Goal: Obtain resource: Download file/media

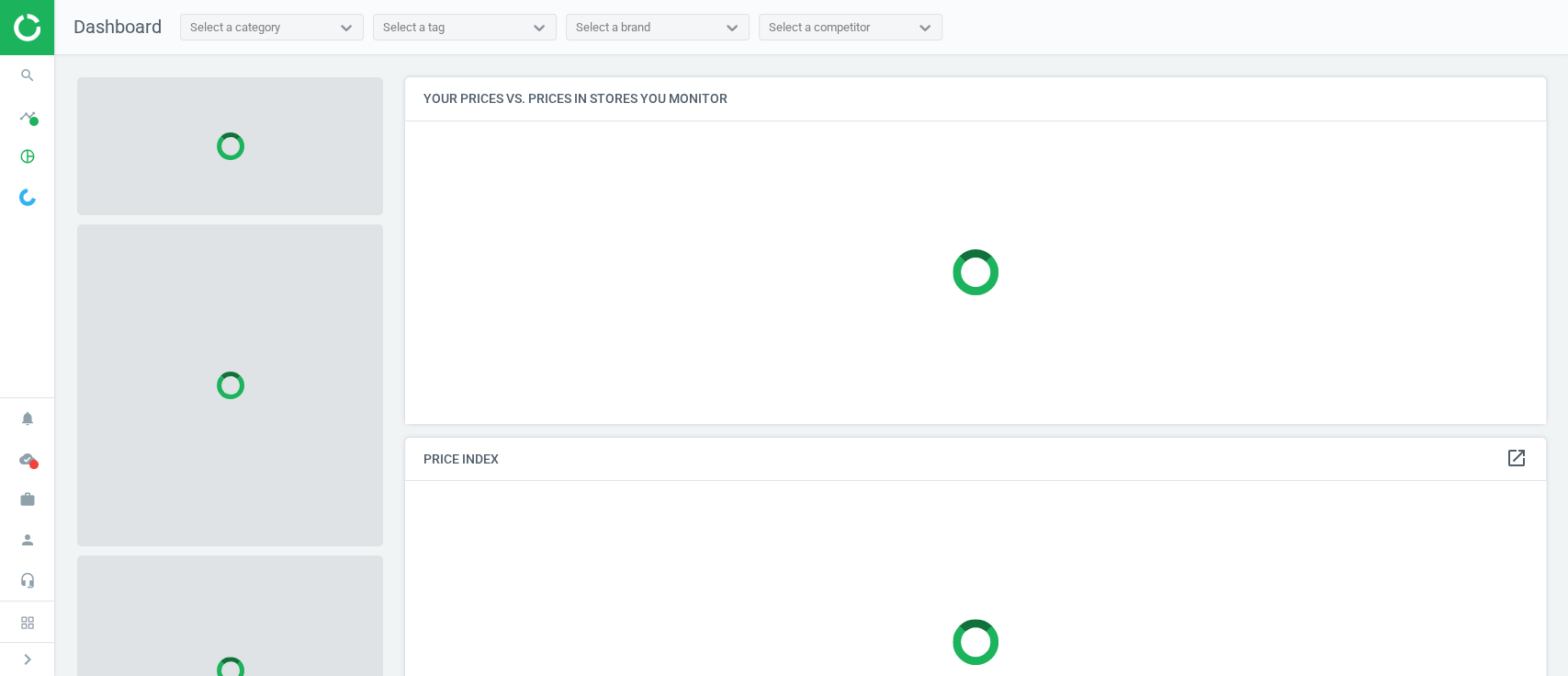
scroll to position [384, 1160]
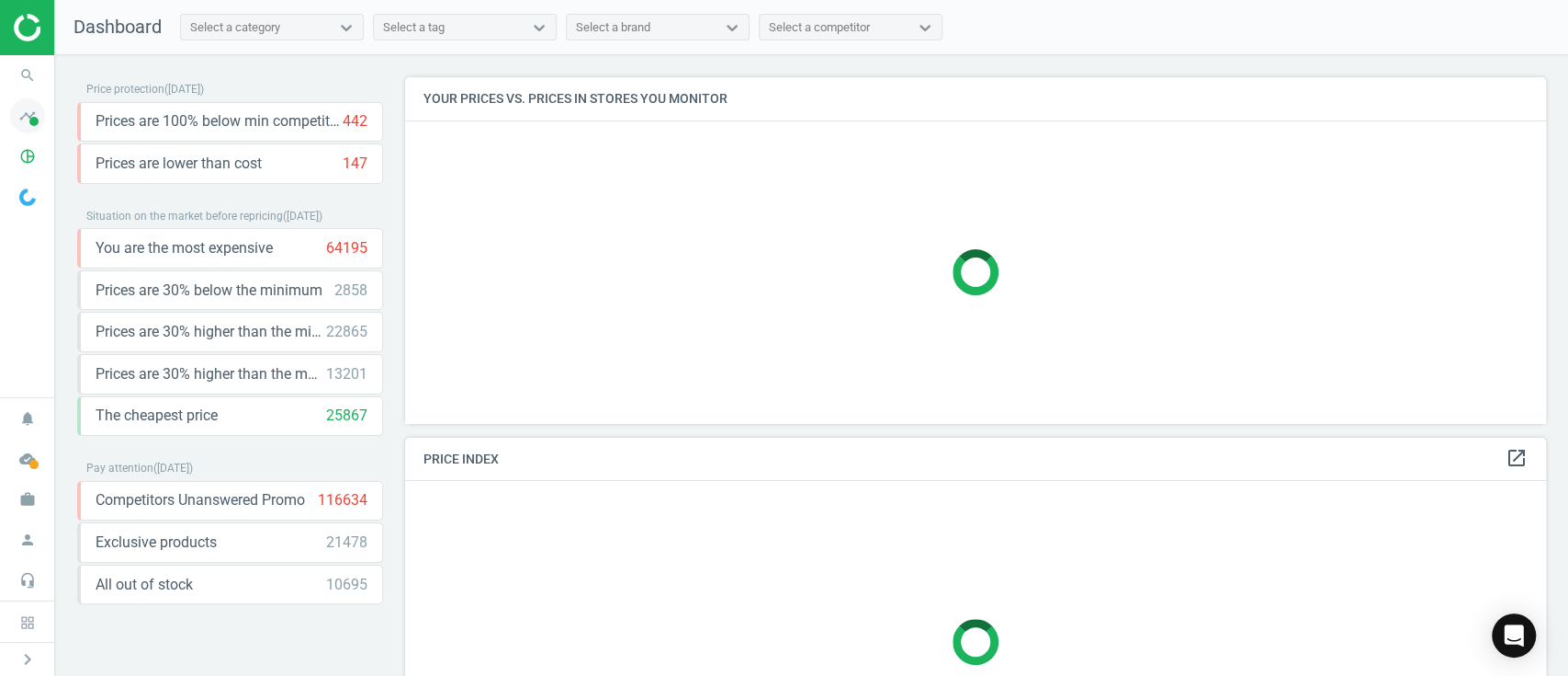
click at [30, 114] on icon "timeline" at bounding box center [27, 115] width 35 height 35
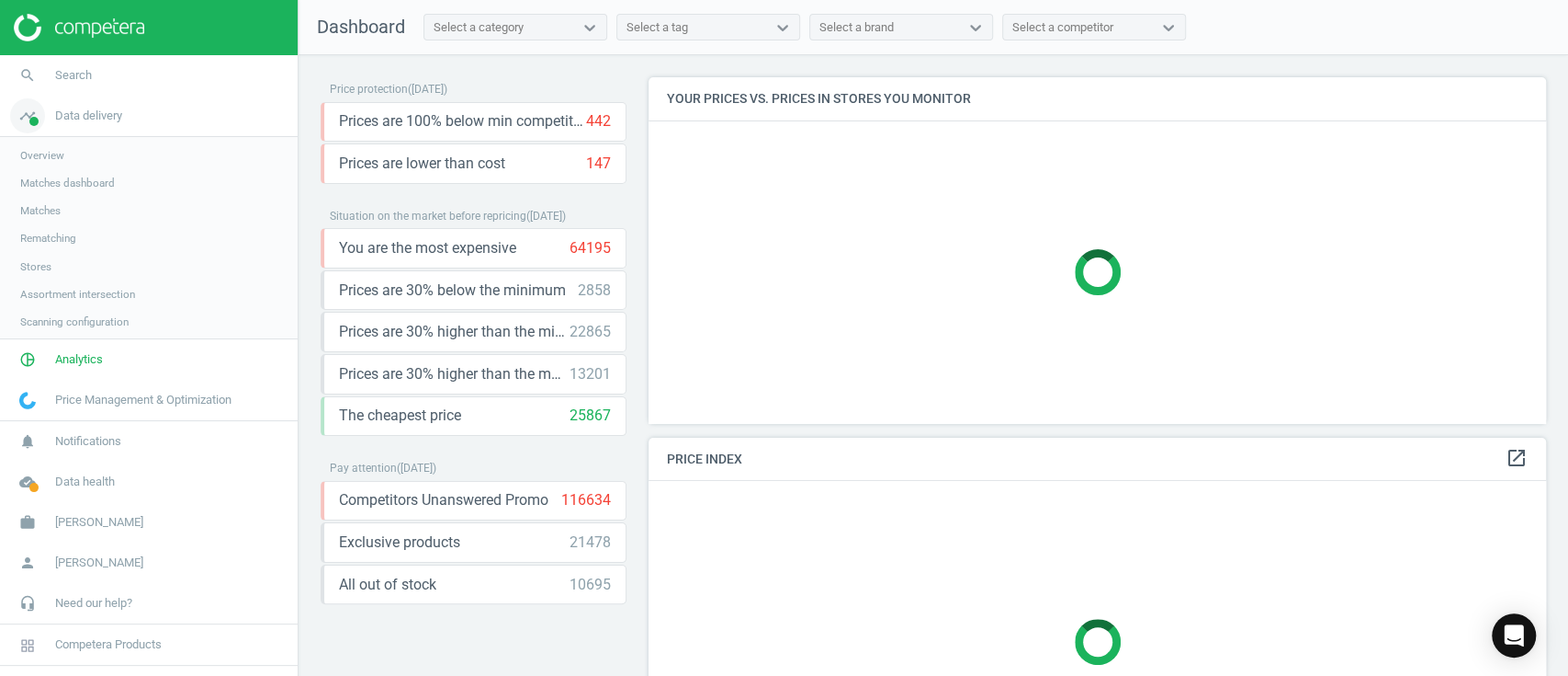
scroll to position [384, 916]
click at [36, 357] on icon "pie_chart_outlined" at bounding box center [27, 361] width 35 height 35
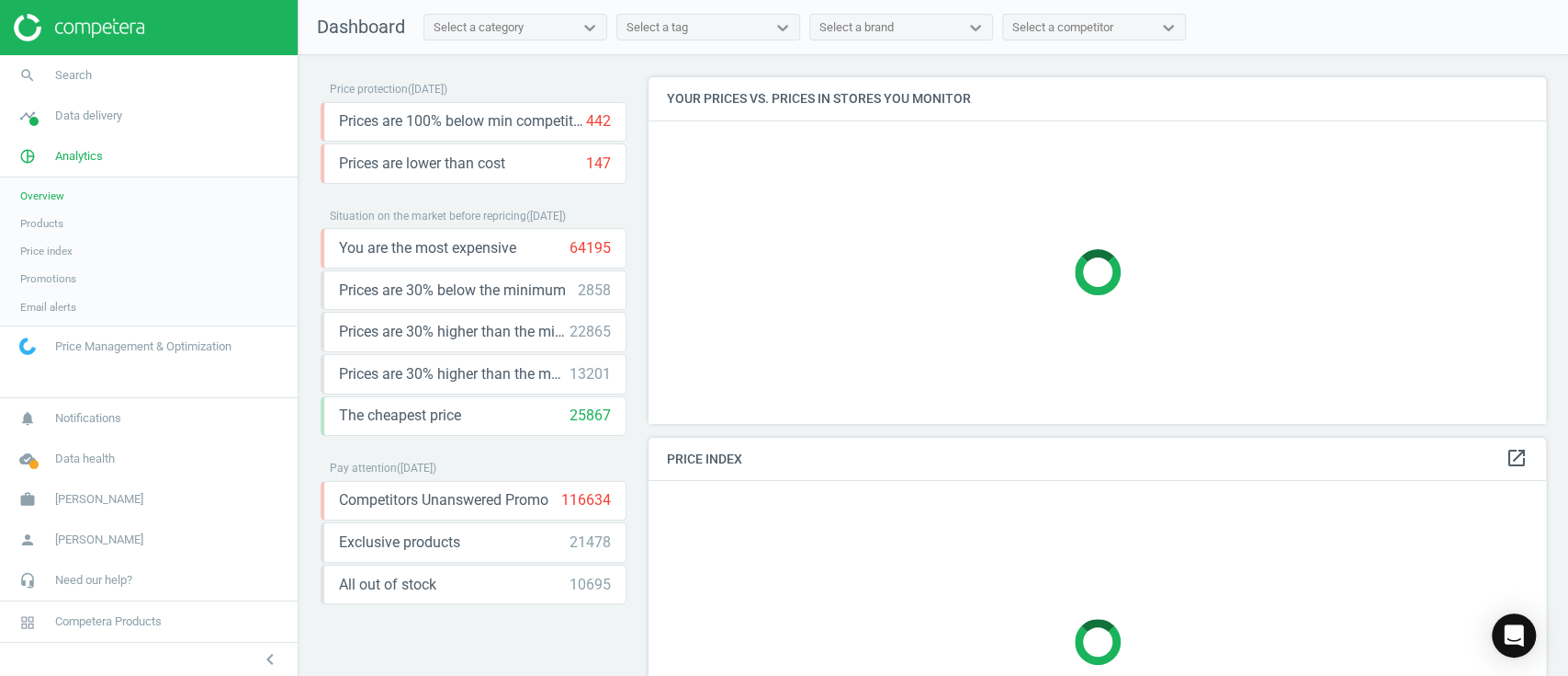
click at [59, 222] on span "Products" at bounding box center [42, 223] width 44 height 15
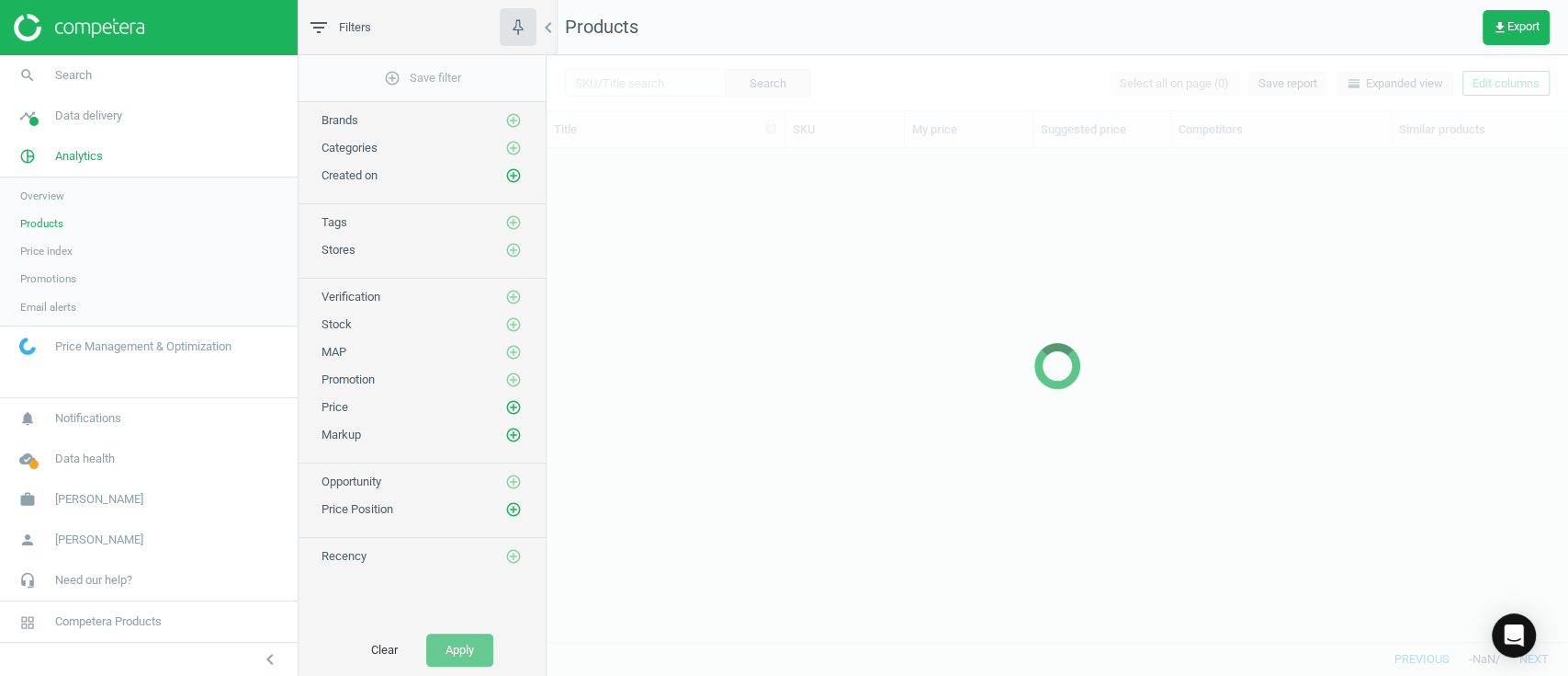
scroll to position [455, 1001]
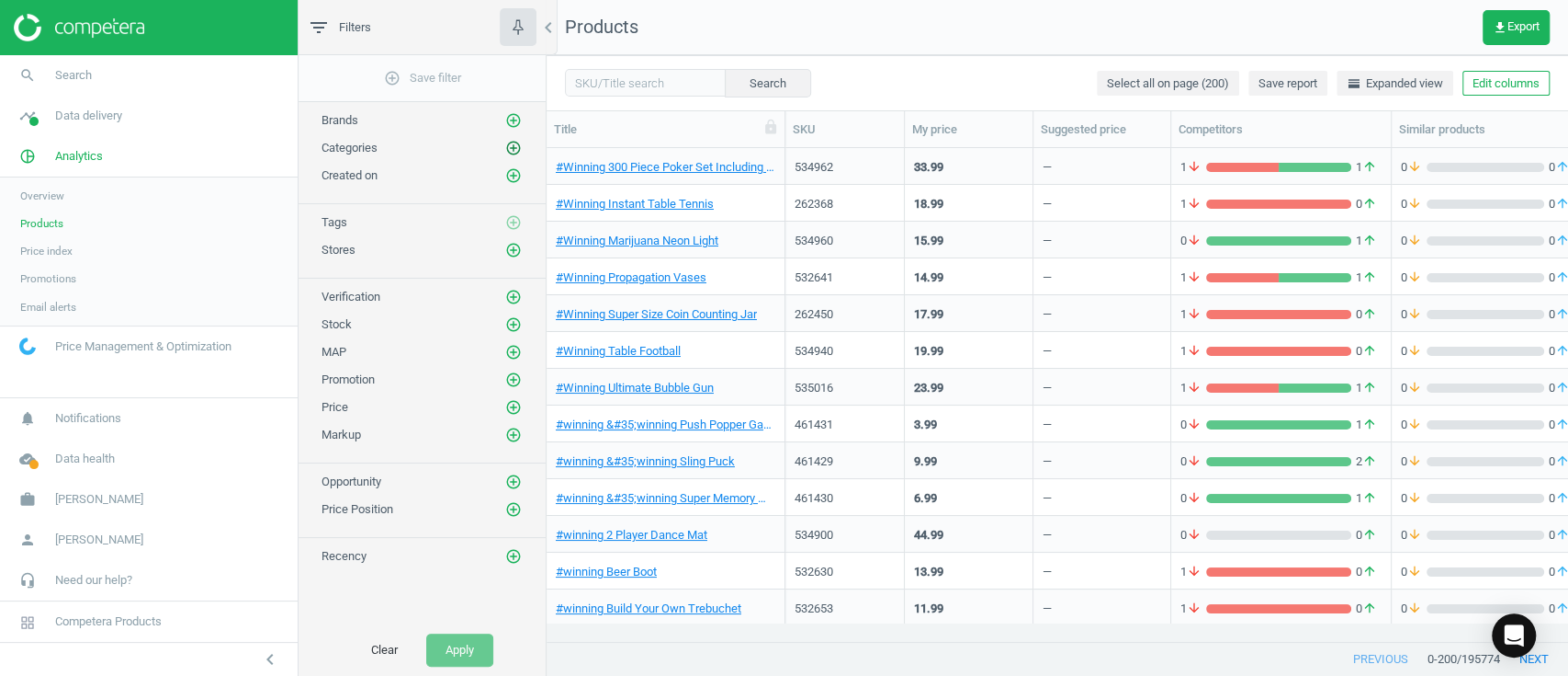
click at [511, 146] on icon "add_circle_outline" at bounding box center [513, 148] width 17 height 17
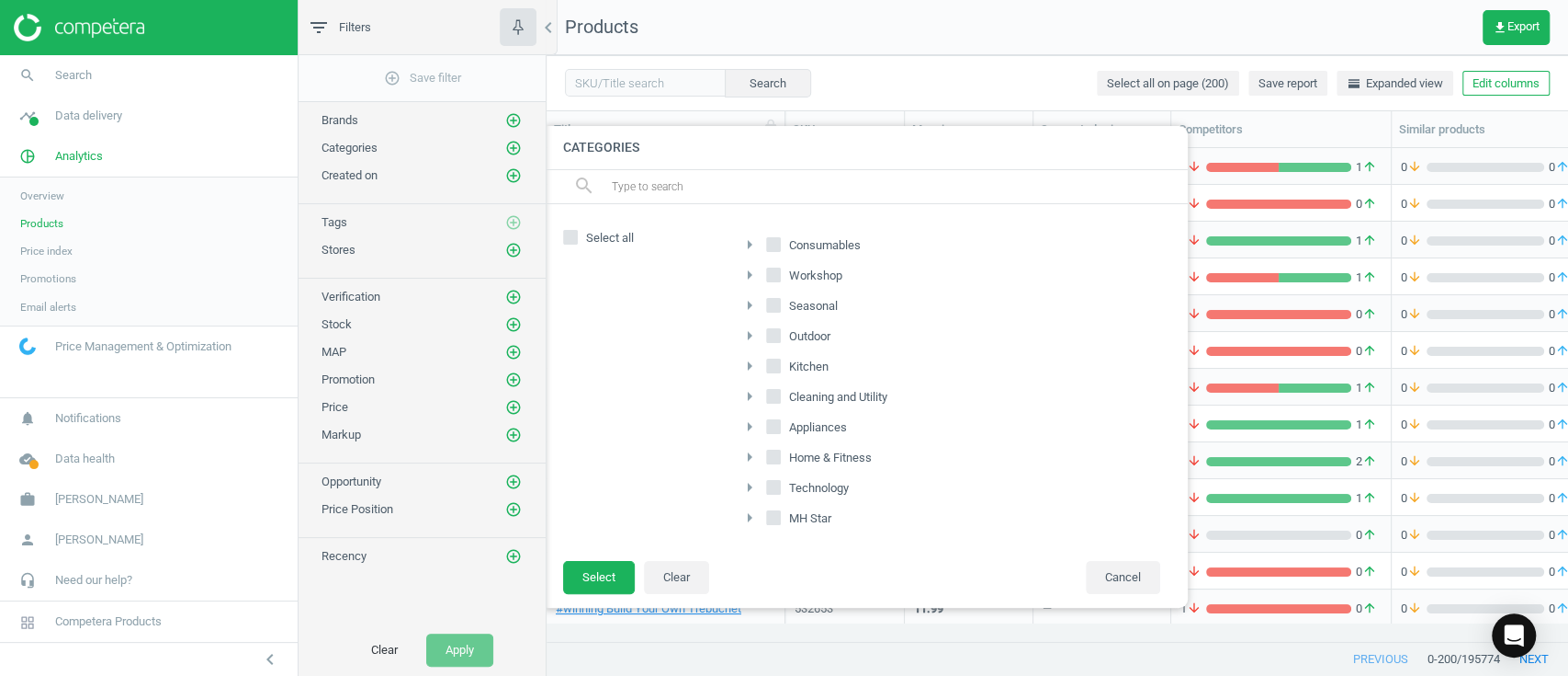
click at [779, 241] on input "Consumables" at bounding box center [775, 245] width 12 height 12
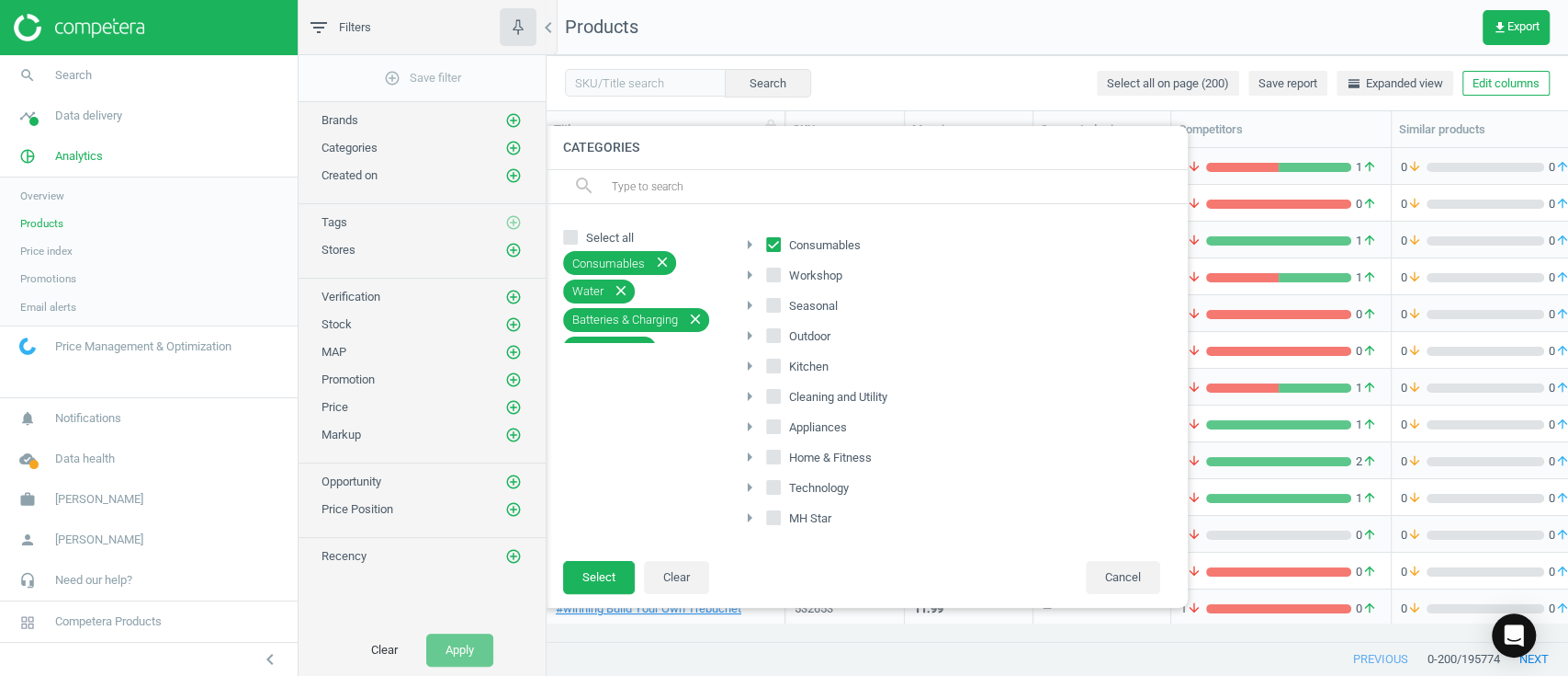
click at [769, 242] on input "Consumables" at bounding box center [775, 245] width 12 height 12
checkbox input "false"
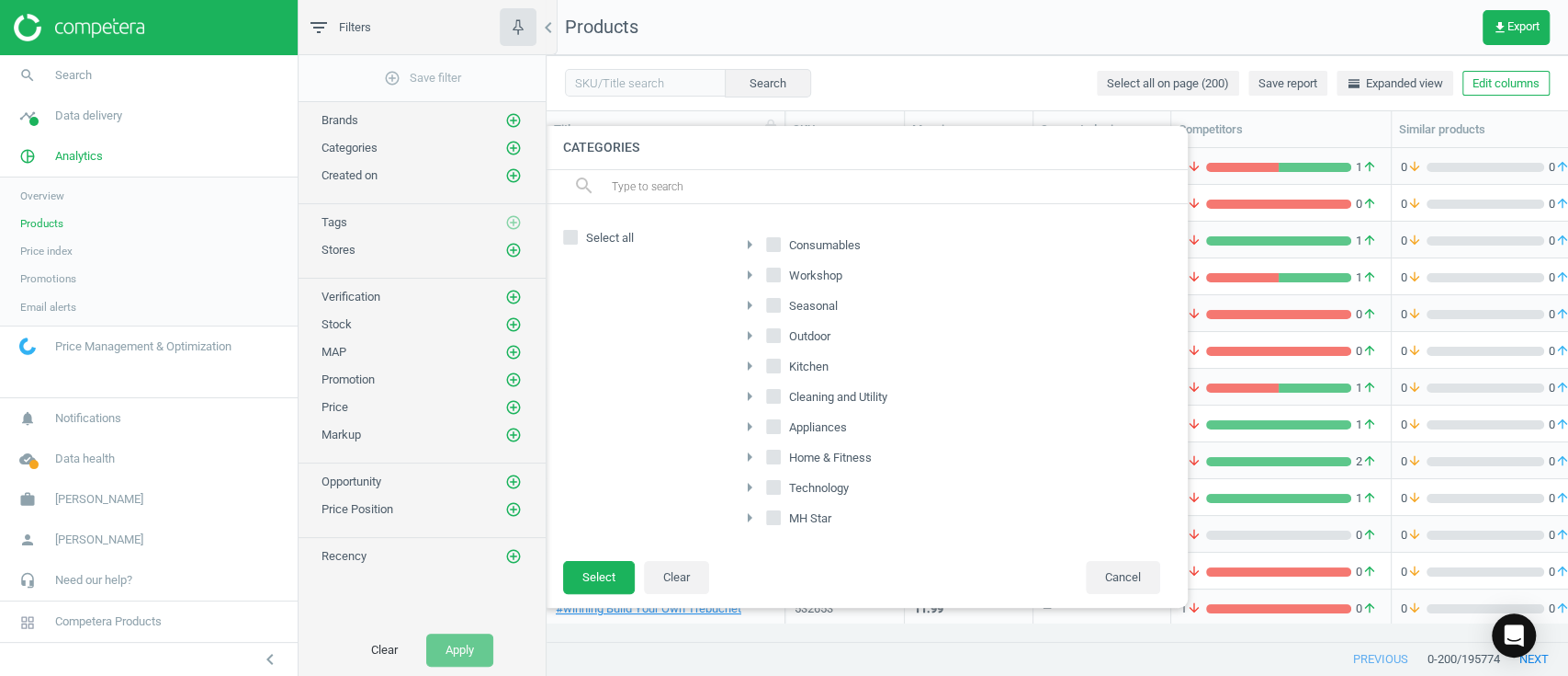
click at [776, 271] on input "Workshop" at bounding box center [775, 276] width 12 height 12
checkbox input "true"
click at [772, 360] on input "Kitchen" at bounding box center [775, 366] width 12 height 12
checkbox input "true"
click at [774, 390] on input "Cleaning and Utility" at bounding box center [775, 395] width 12 height 12
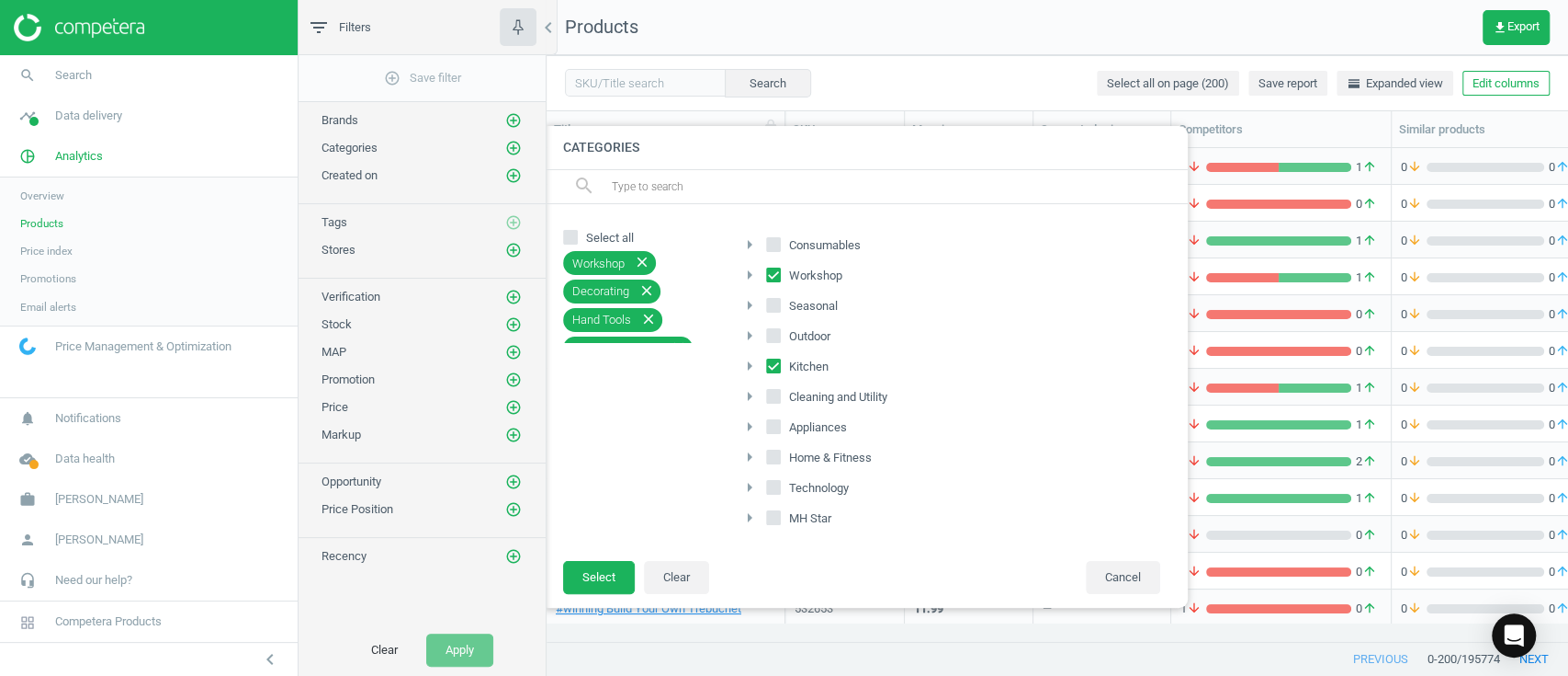
checkbox input "true"
click at [774, 422] on input "Appliances" at bounding box center [775, 426] width 12 height 12
checkbox input "true"
click at [772, 492] on icon at bounding box center [774, 487] width 15 height 15
click at [772, 492] on input "Technology" at bounding box center [775, 487] width 12 height 12
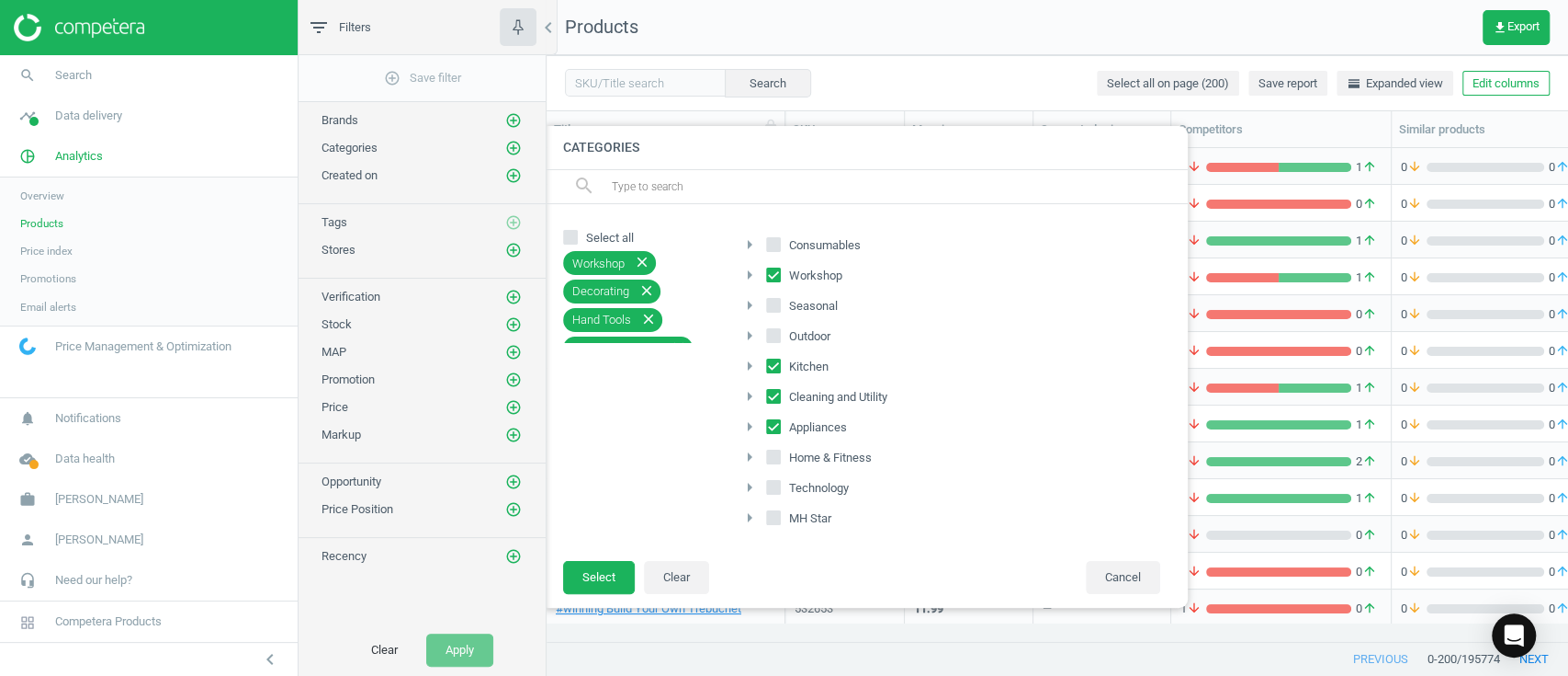
checkbox input "true"
click at [593, 563] on button "Select" at bounding box center [599, 577] width 71 height 33
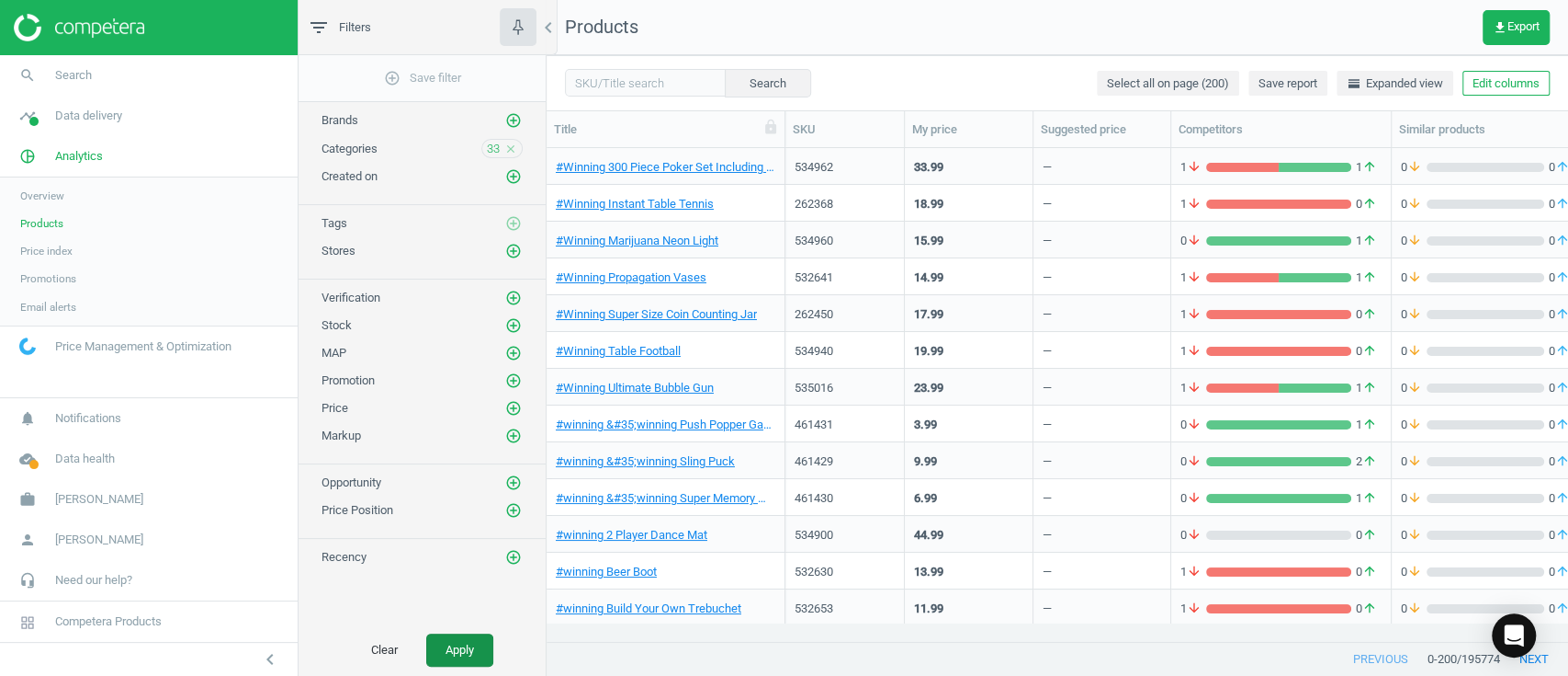
click at [454, 649] on button "Apply" at bounding box center [460, 649] width 67 height 33
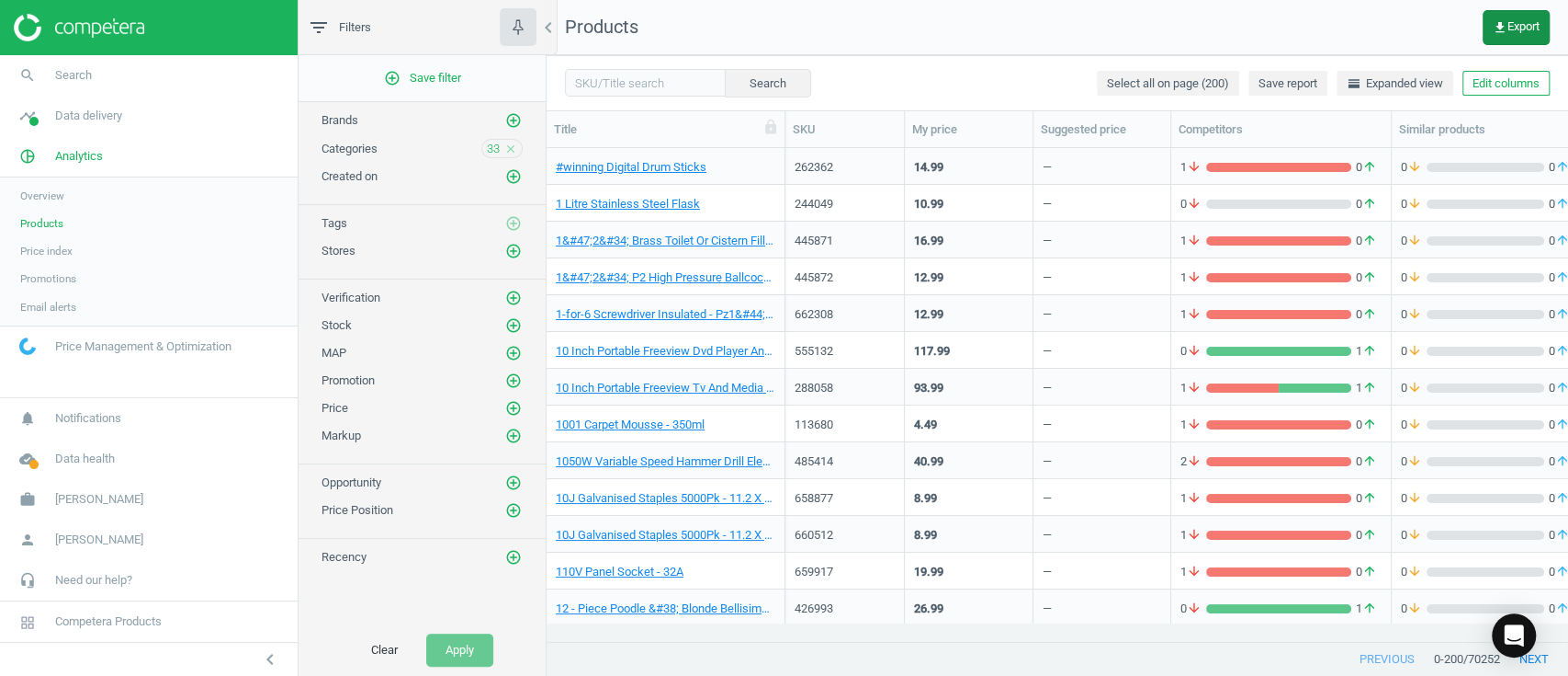
click at [1512, 17] on button "get_app Export" at bounding box center [1516, 27] width 67 height 35
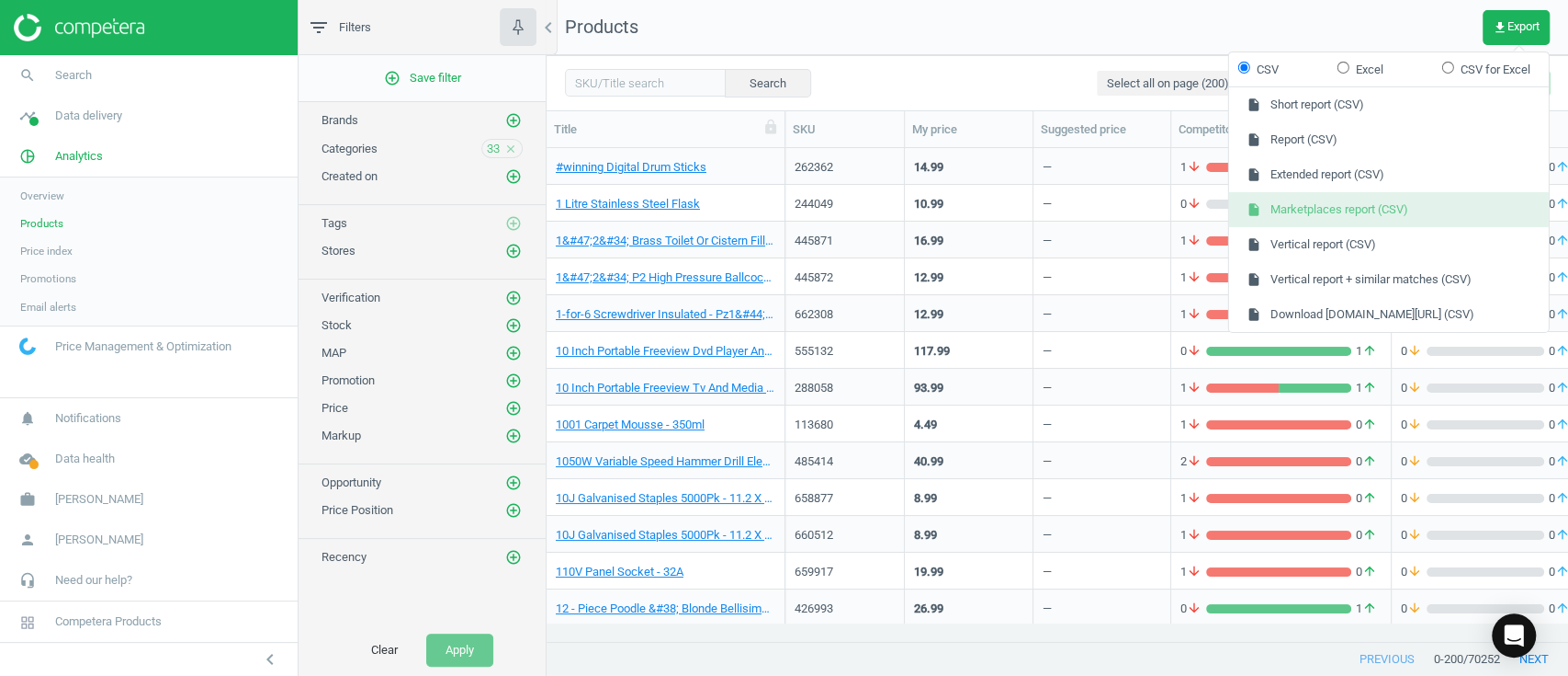
click at [1386, 205] on button "insert_drive_file Marketplaces report (CSV)" at bounding box center [1389, 209] width 320 height 35
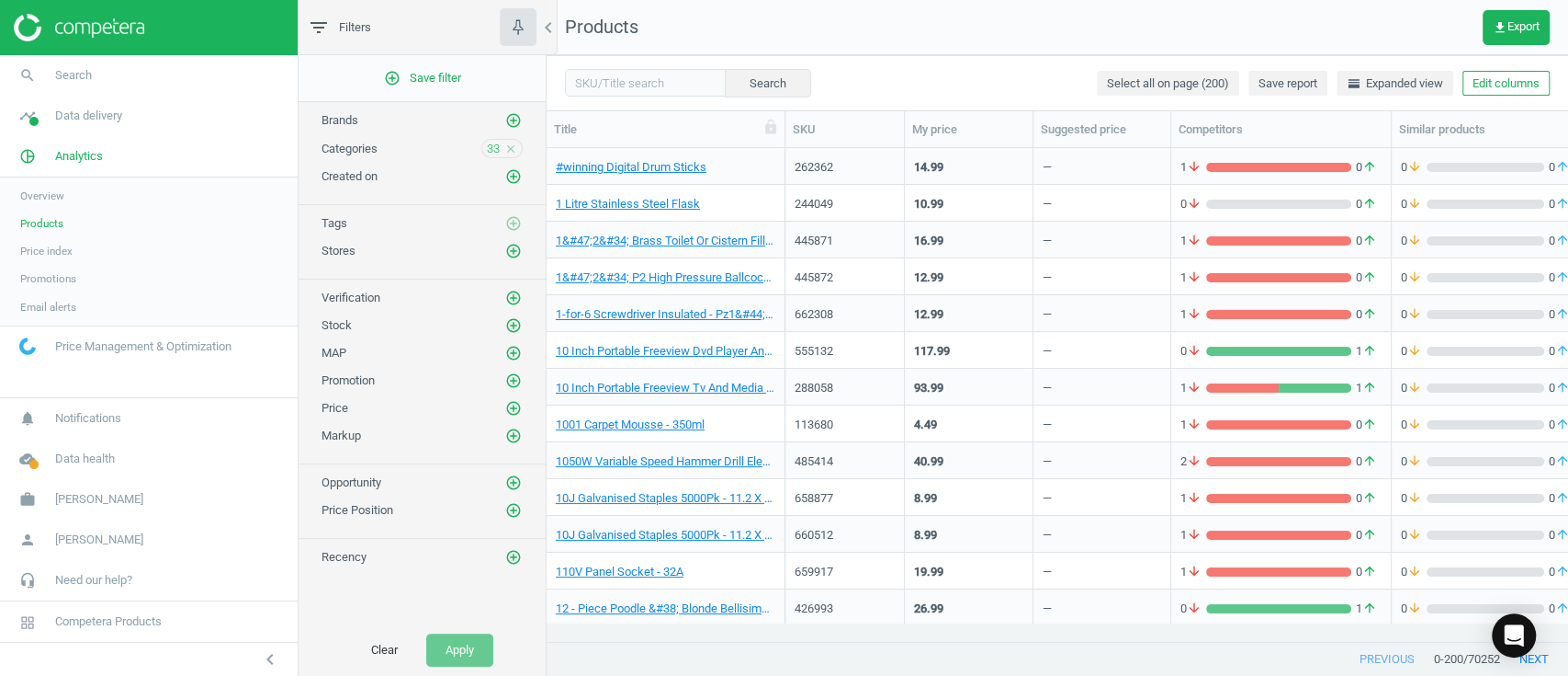
drag, startPoint x: 381, startPoint y: 642, endPoint x: 382, endPoint y: 623, distance: 19.0
click at [381, 642] on button "Clear" at bounding box center [384, 649] width 65 height 33
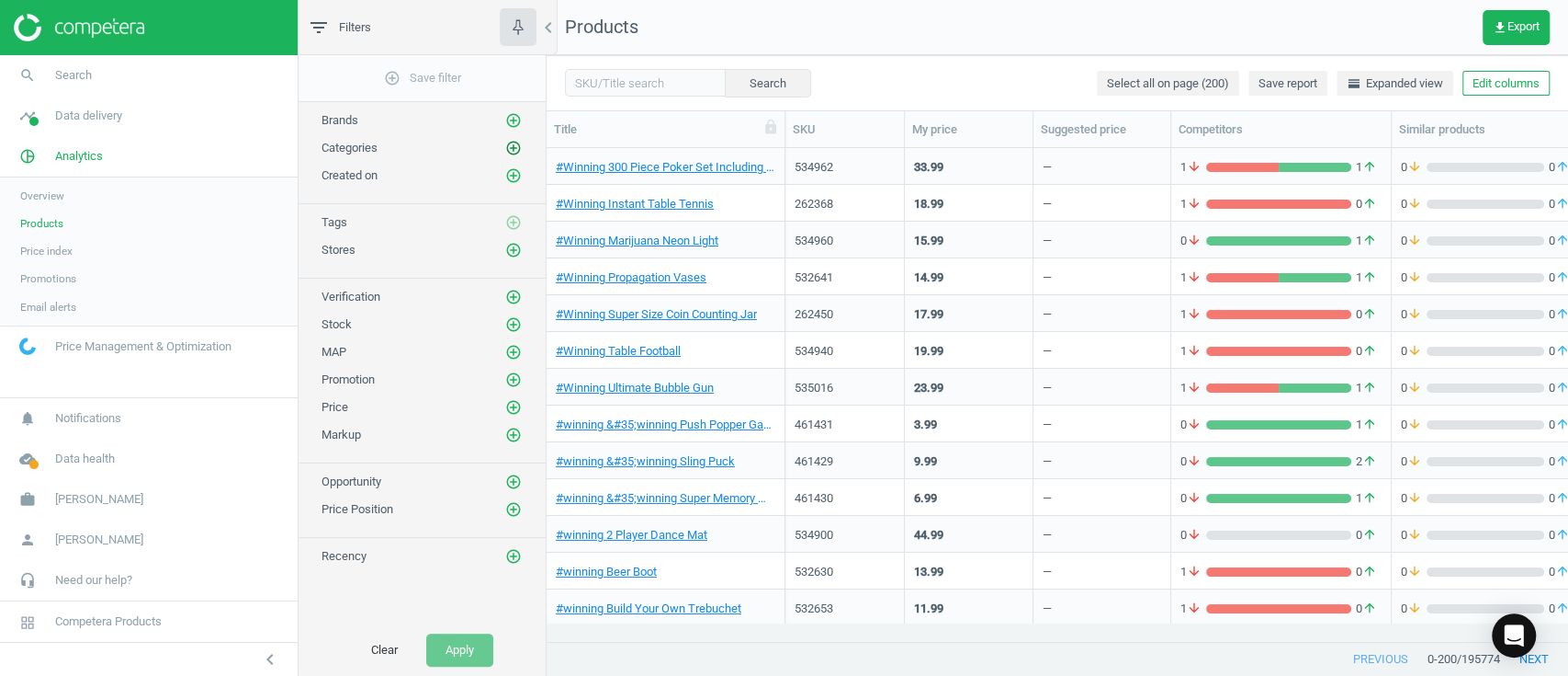
click at [517, 147] on icon "add_circle_outline" at bounding box center [513, 148] width 17 height 17
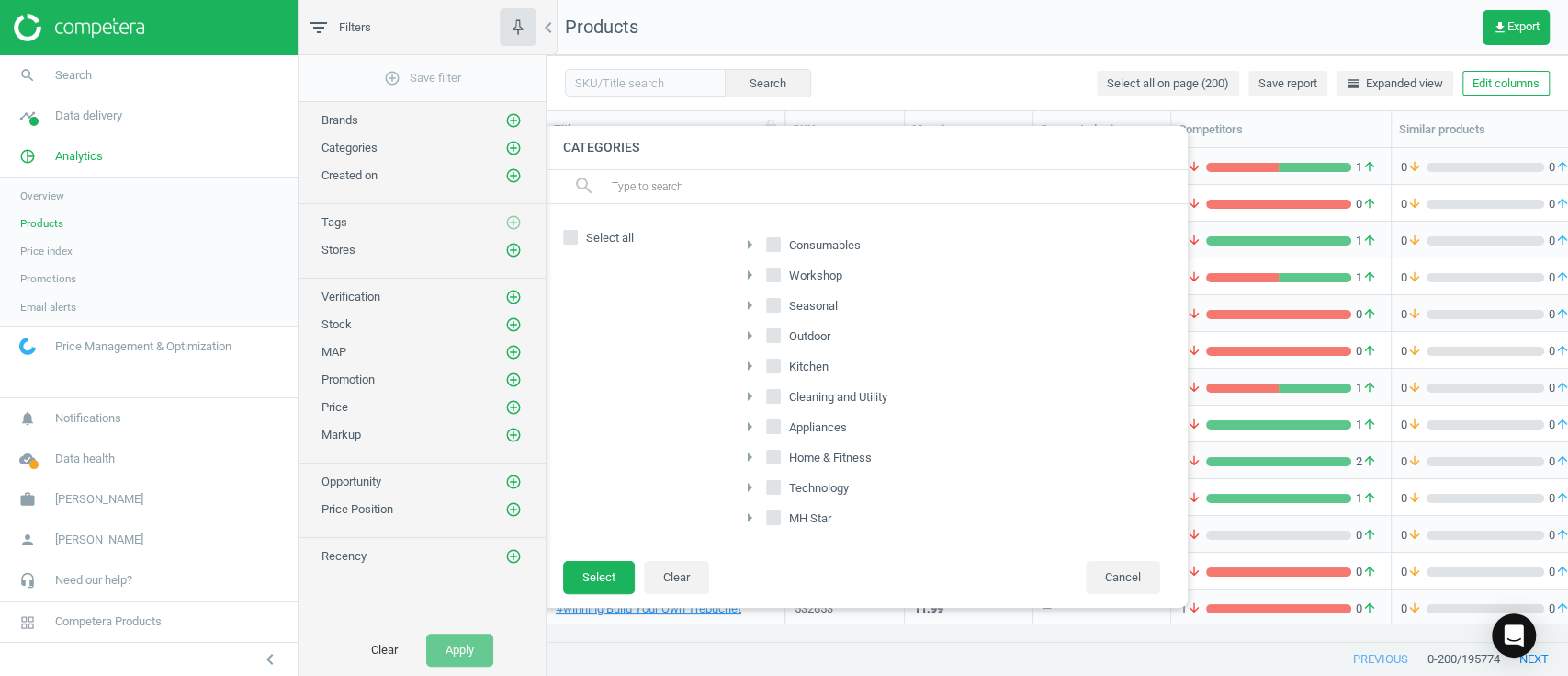
click at [772, 245] on input "Consumables" at bounding box center [775, 245] width 12 height 12
checkbox input "true"
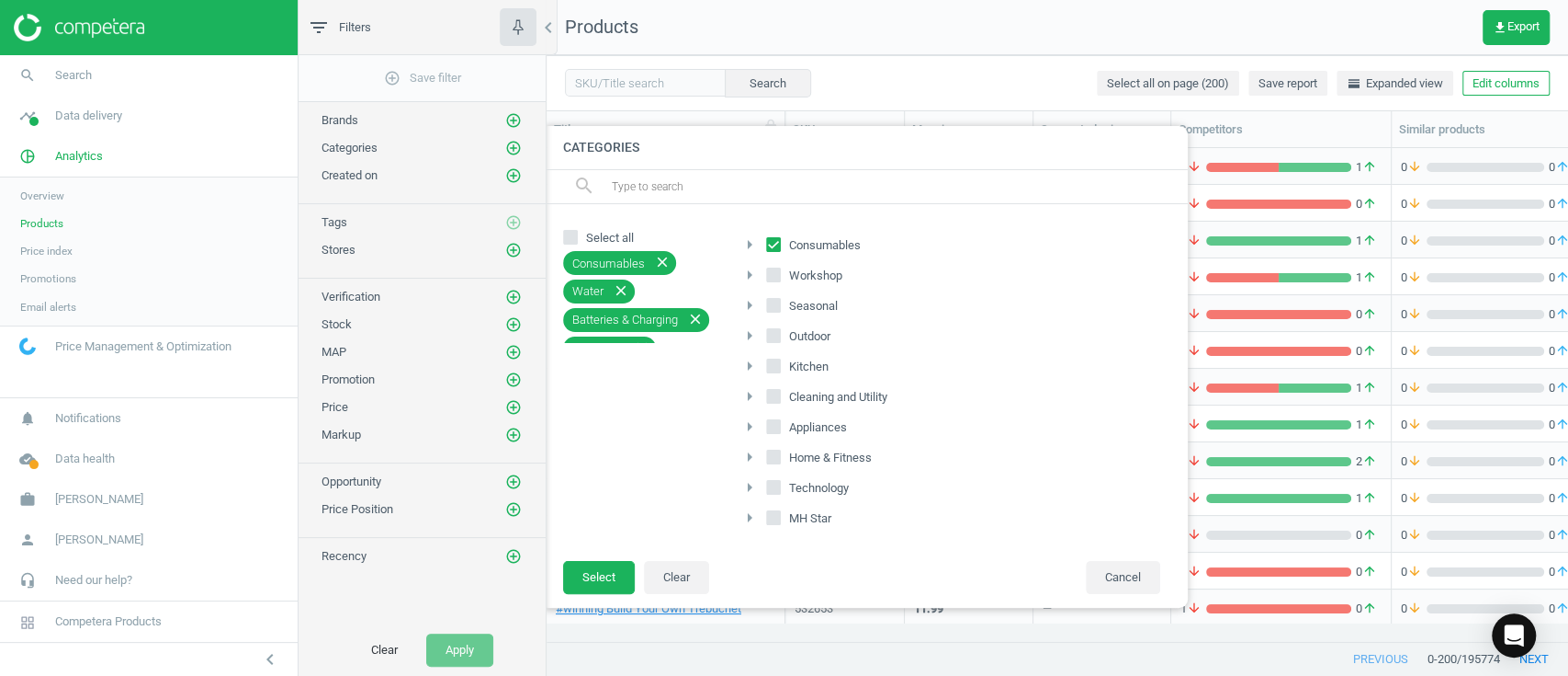
click at [772, 299] on input "Seasonal" at bounding box center [775, 305] width 12 height 12
checkbox input "true"
click at [772, 331] on input "Outdoor" at bounding box center [775, 336] width 12 height 12
checkbox input "true"
click at [586, 568] on button "Select" at bounding box center [599, 577] width 71 height 33
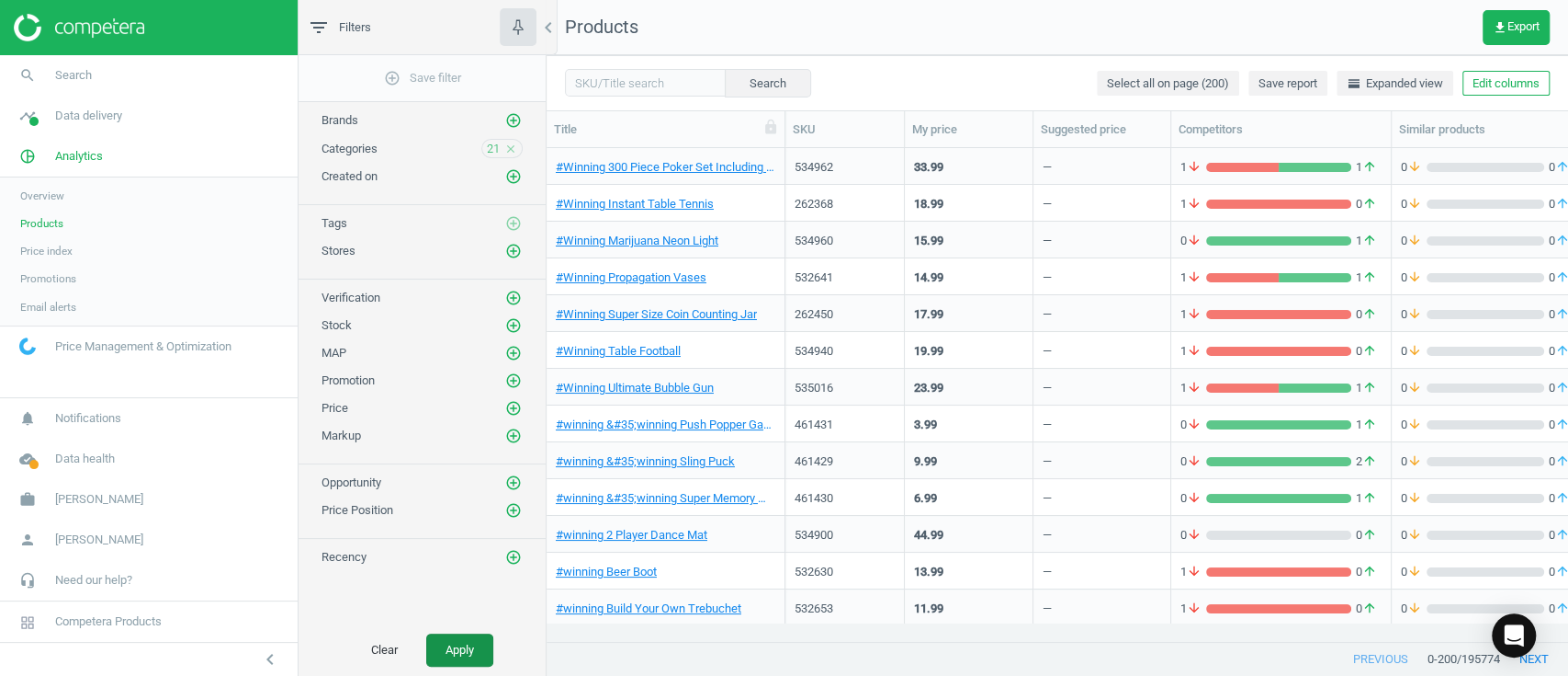
click at [449, 645] on button "Apply" at bounding box center [460, 649] width 67 height 33
click at [1512, 26] on span "get_app Export" at bounding box center [1516, 27] width 47 height 15
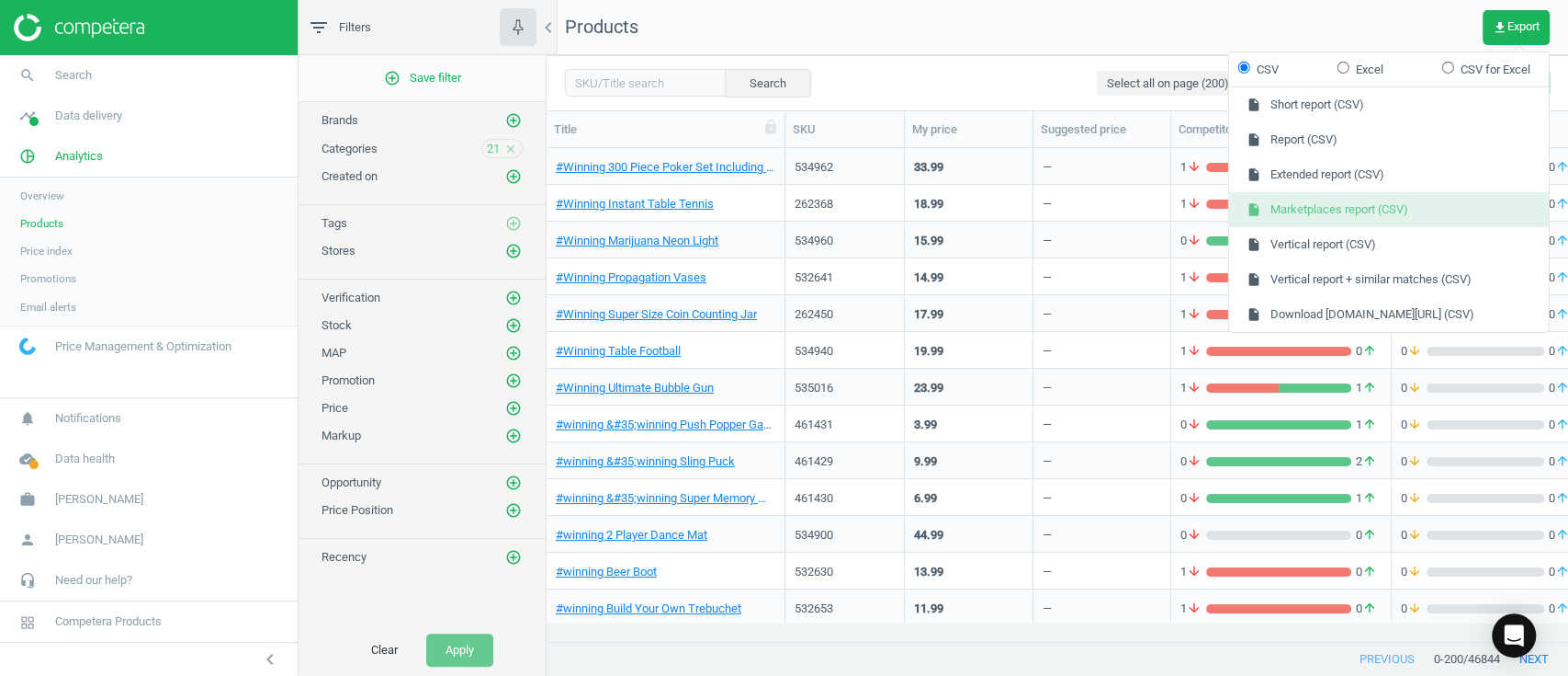
click at [1387, 202] on button "insert_drive_file Marketplaces report (CSV)" at bounding box center [1389, 209] width 320 height 35
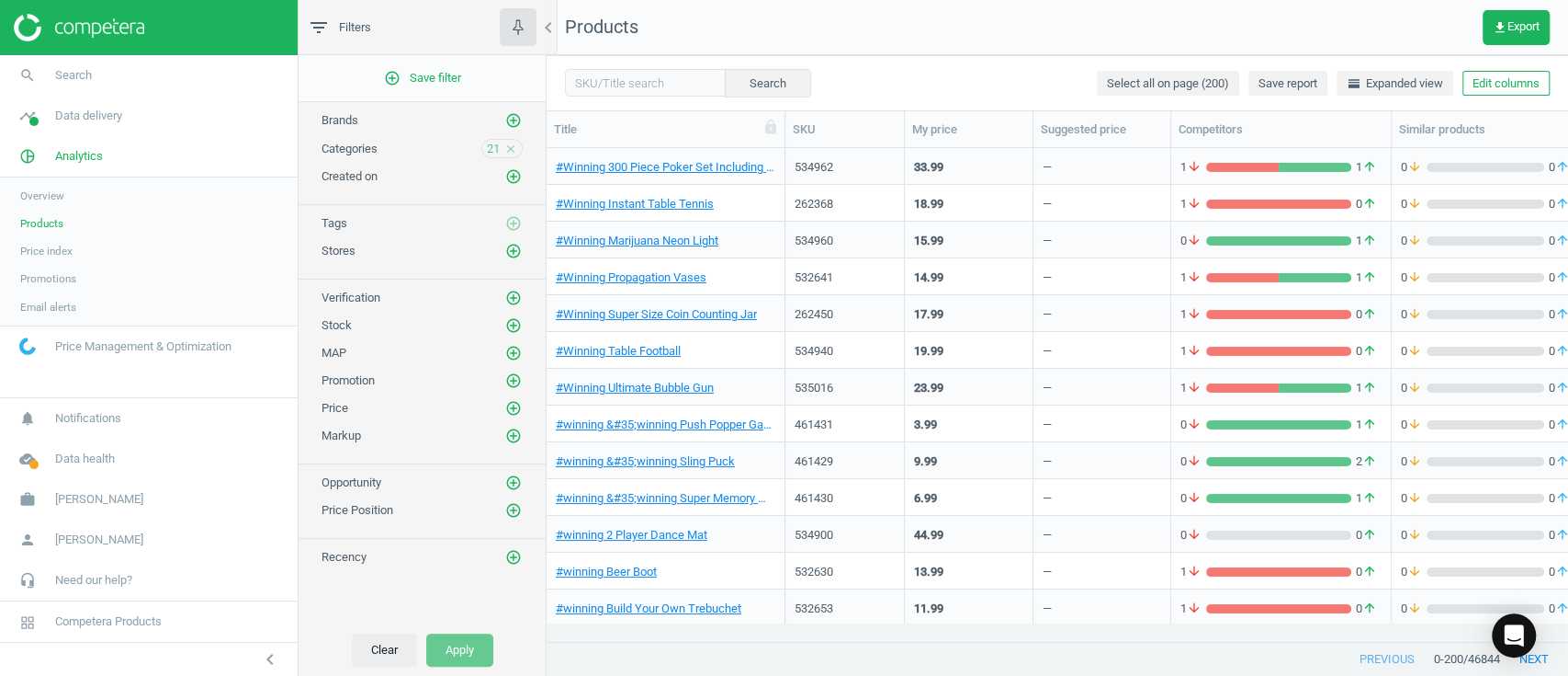
click at [382, 647] on button "Clear" at bounding box center [384, 649] width 65 height 33
click at [518, 146] on icon "add_circle_outline" at bounding box center [513, 148] width 17 height 17
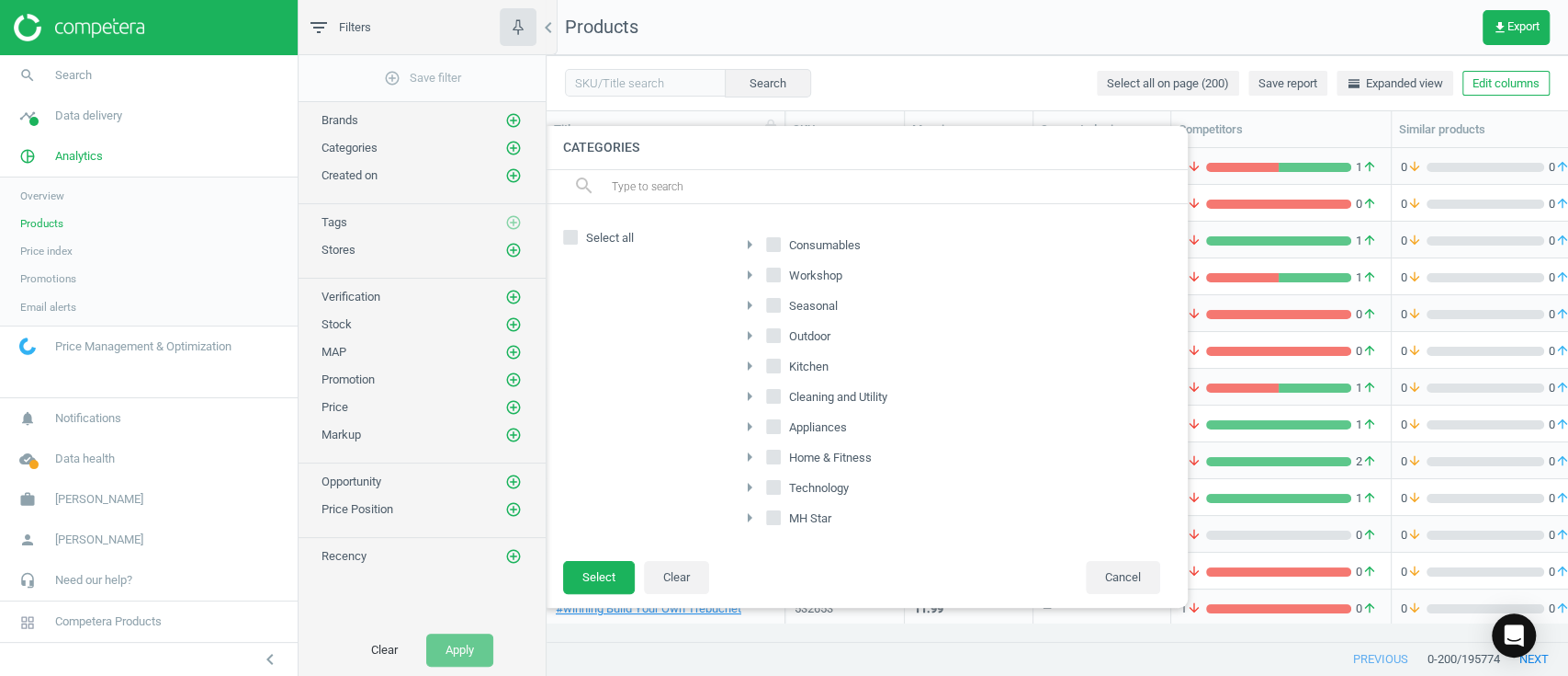
click at [771, 460] on input "Home & Fitness" at bounding box center [775, 457] width 12 height 12
checkbox input "true"
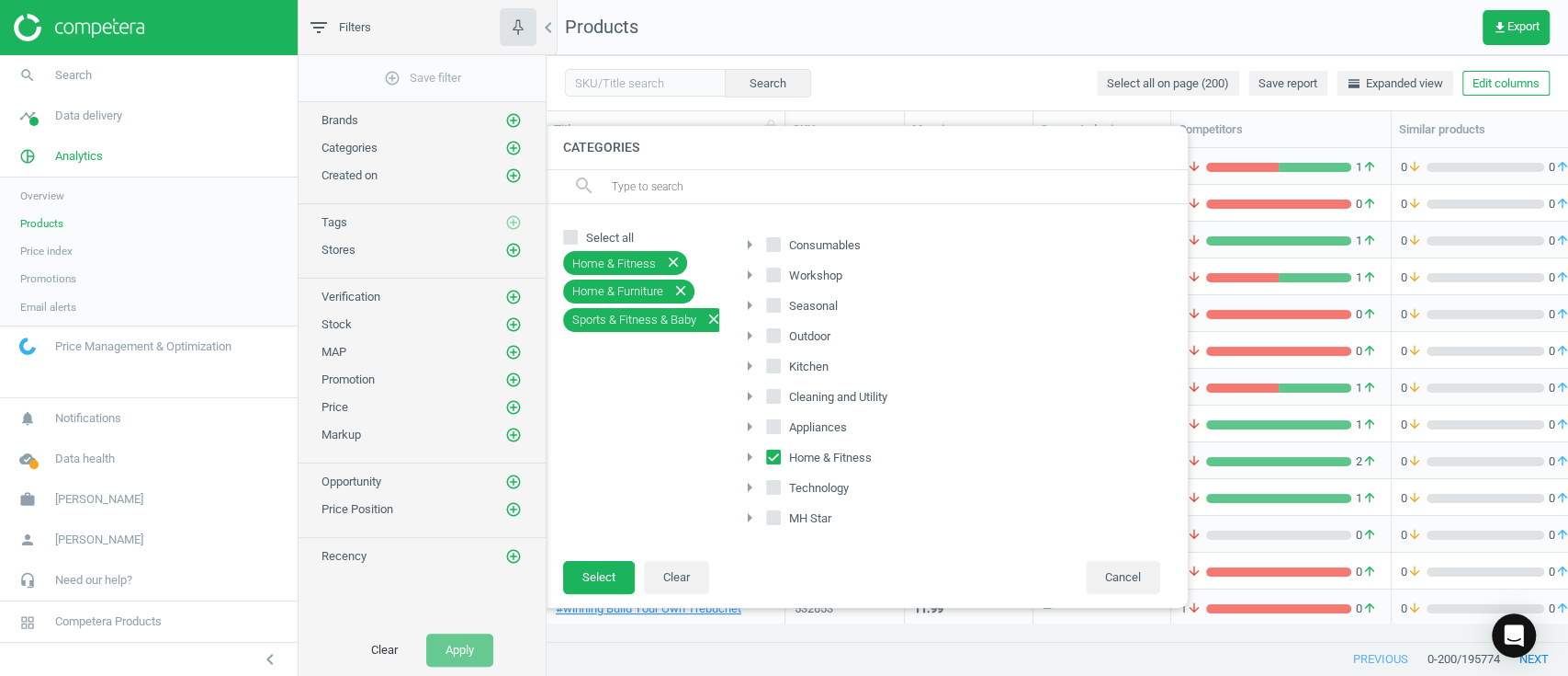
click at [775, 512] on input "MH Star" at bounding box center [775, 517] width 12 height 12
checkbox input "true"
click at [599, 573] on button "Select" at bounding box center [599, 577] width 71 height 33
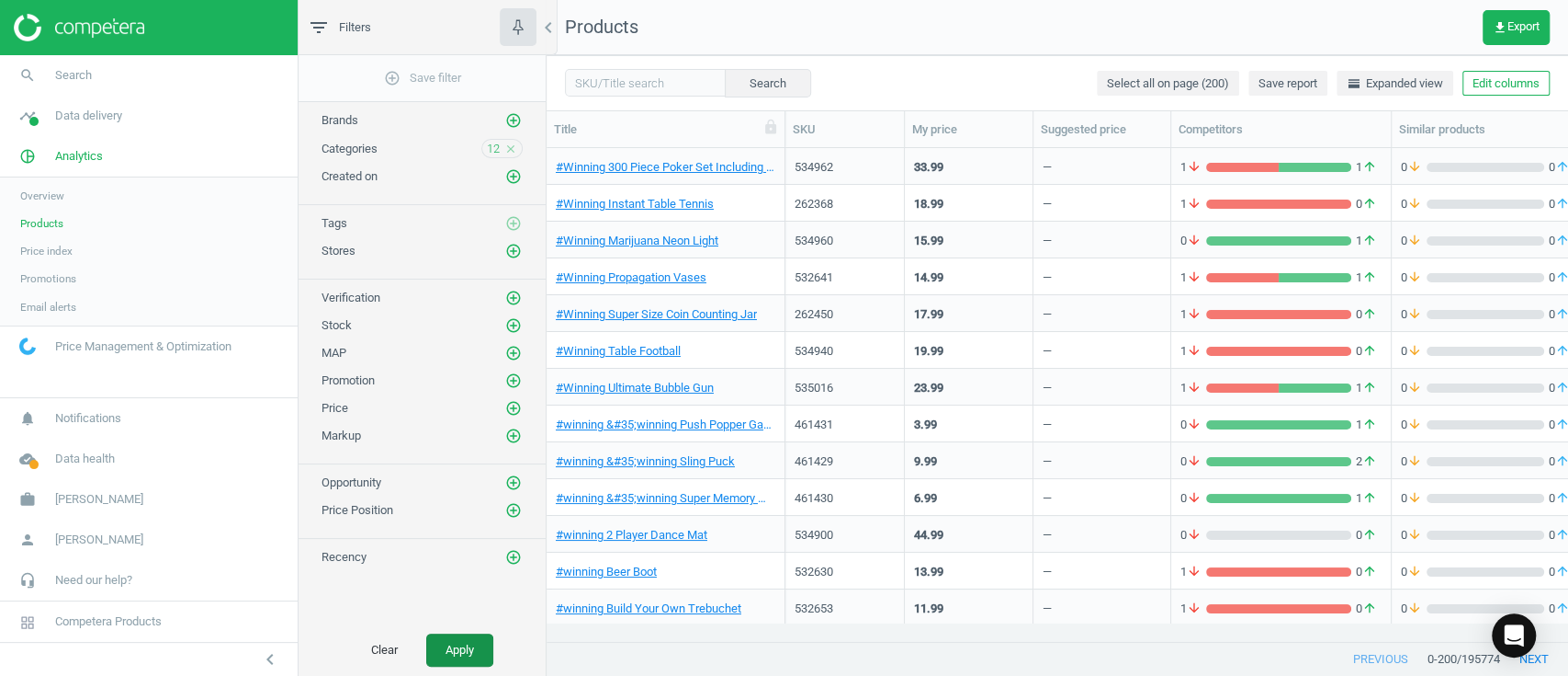
click at [451, 636] on button "Apply" at bounding box center [460, 649] width 67 height 33
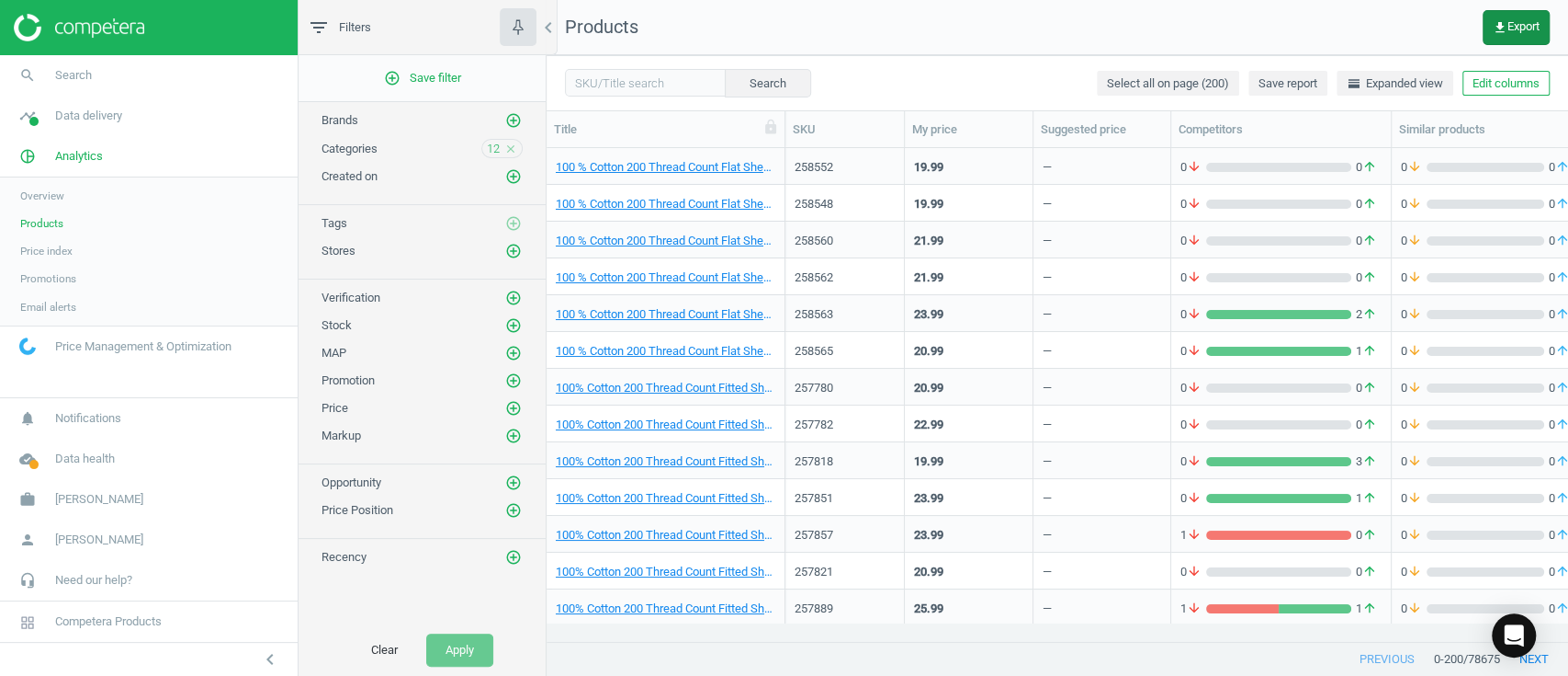
click at [1533, 33] on span "get_app Export" at bounding box center [1516, 27] width 47 height 15
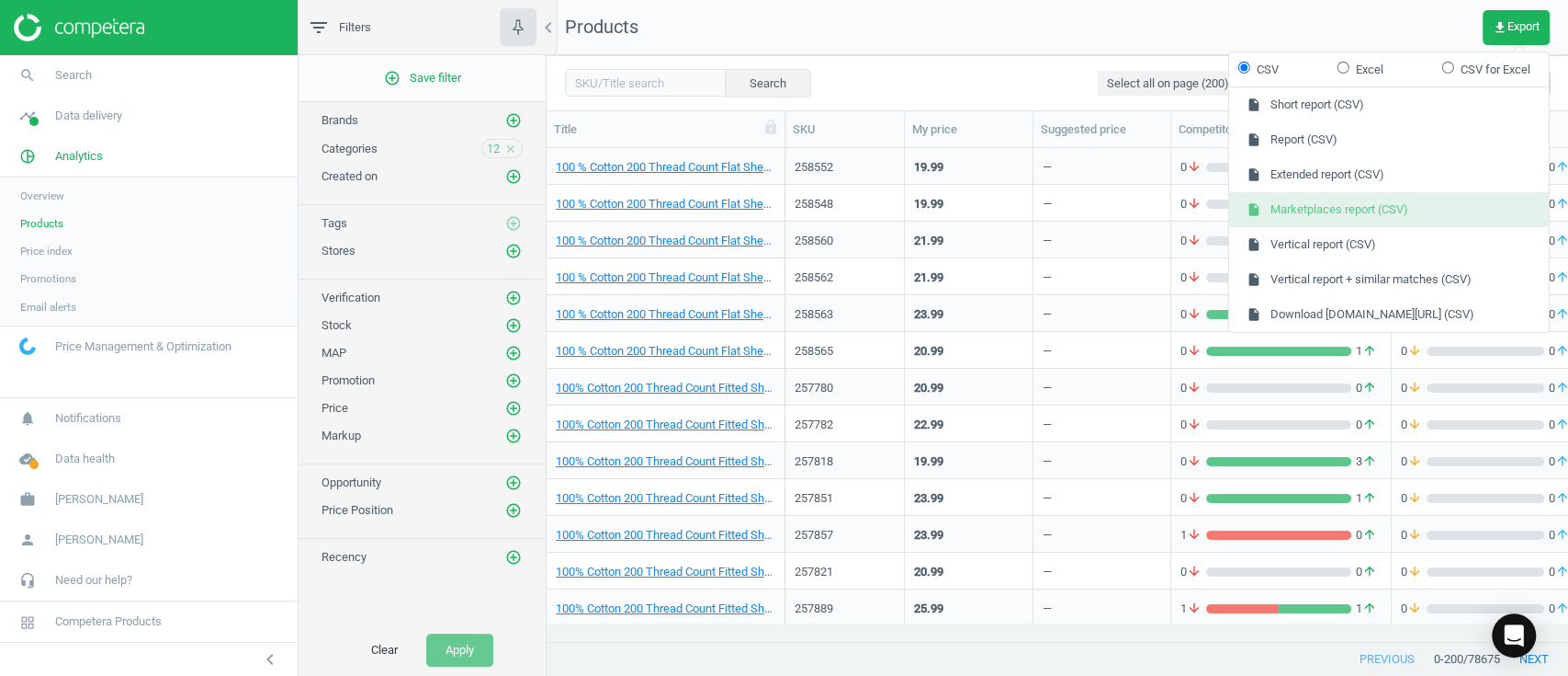
click at [1402, 202] on button "insert_drive_file Marketplaces report (CSV)" at bounding box center [1389, 209] width 320 height 35
